Goal: Transaction & Acquisition: Purchase product/service

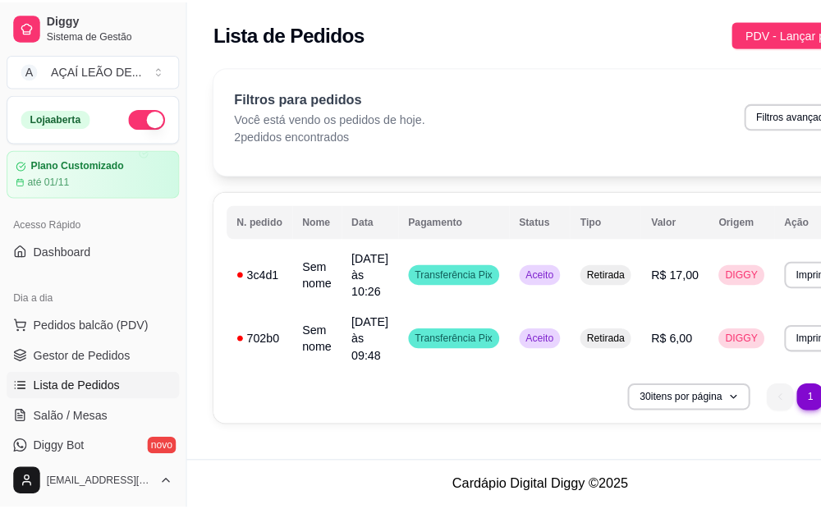
scroll to position [82, 0]
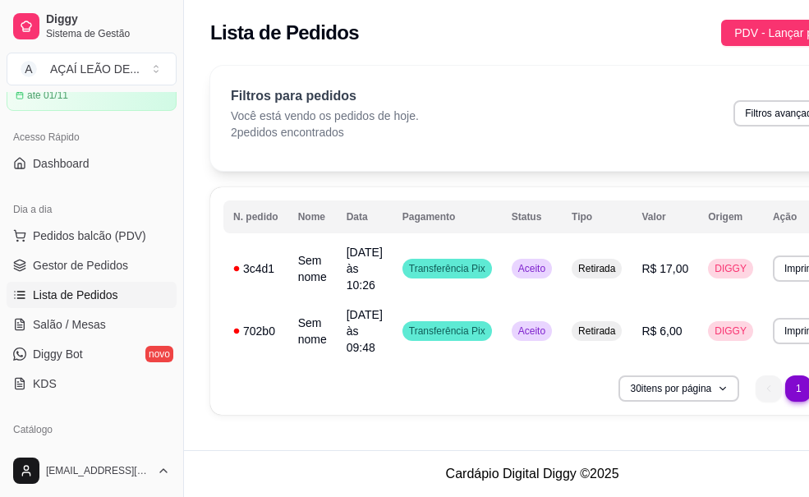
drag, startPoint x: 0, startPoint y: 0, endPoint x: 138, endPoint y: 222, distance: 261.2
click at [138, 222] on div "Dia a dia" at bounding box center [92, 209] width 170 height 26
click at [134, 228] on span "Pedidos balcão (PDV)" at bounding box center [89, 236] width 113 height 16
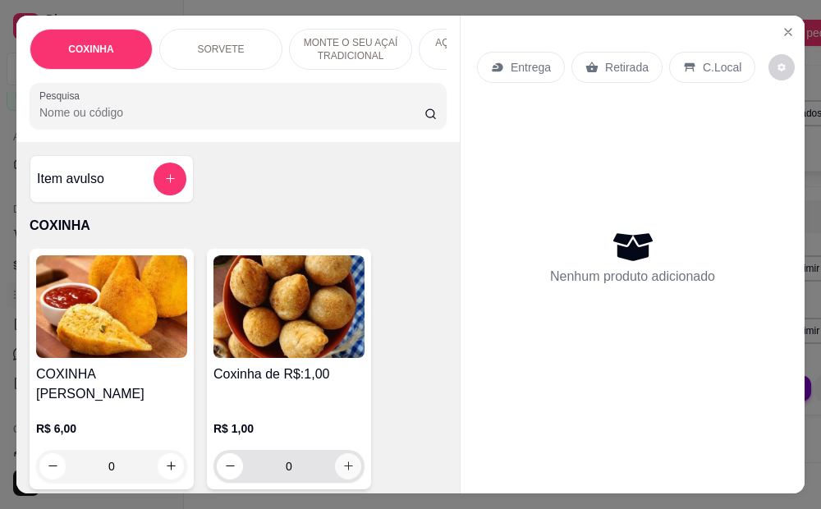
click at [354, 456] on button "increase-product-quantity" at bounding box center [348, 466] width 26 height 26
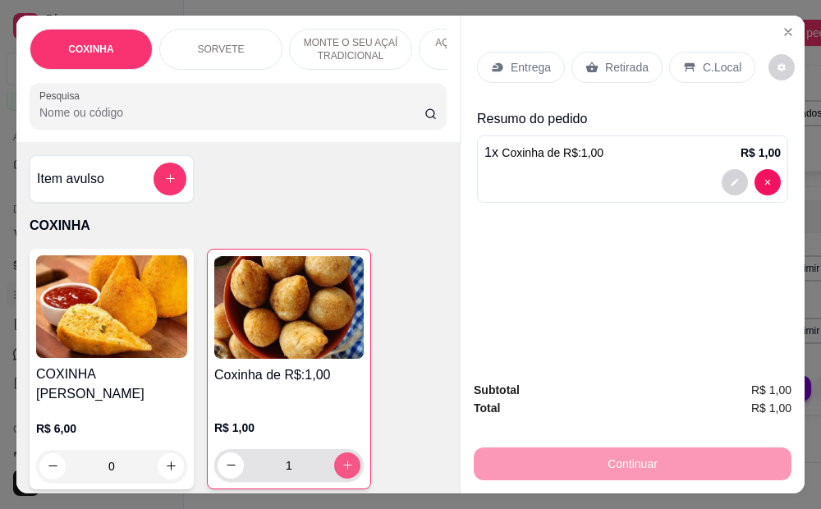
click at [354, 456] on button "increase-product-quantity" at bounding box center [347, 466] width 26 height 26
click at [353, 456] on button "increase-product-quantity" at bounding box center [347, 466] width 26 height 26
click at [352, 456] on button "increase-product-quantity" at bounding box center [346, 465] width 25 height 25
type input "4"
click at [633, 63] on p "Retirada" at bounding box center [627, 67] width 44 height 16
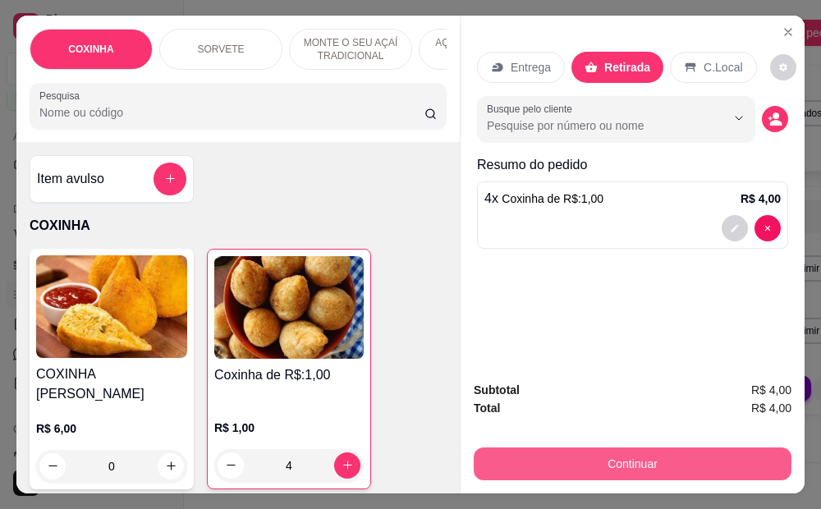
click at [564, 448] on button "Continuar" at bounding box center [633, 464] width 318 height 33
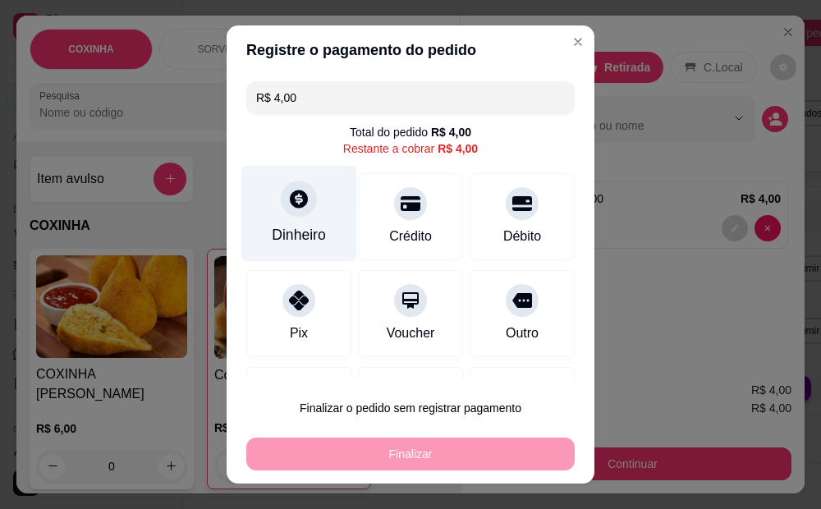
click at [253, 214] on div "Dinheiro" at bounding box center [300, 214] width 116 height 96
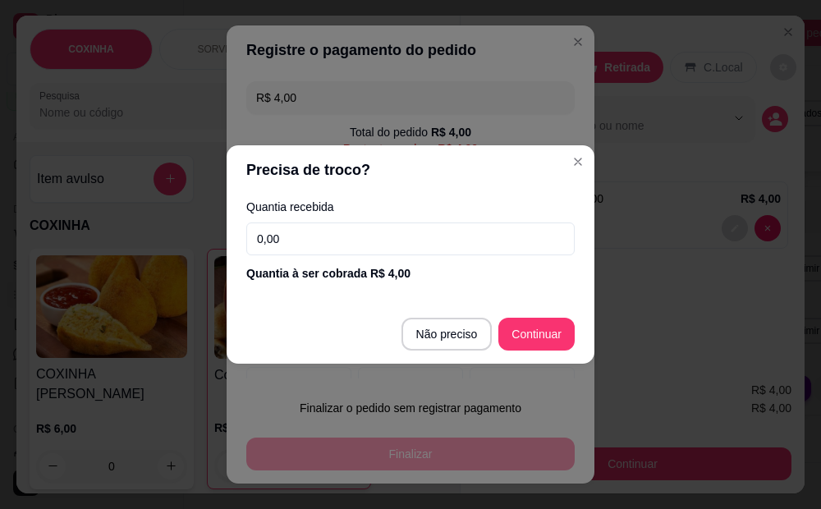
click at [275, 246] on input "0,00" at bounding box center [410, 239] width 329 height 33
type input "4,00"
type input "R$ 0,00"
